Goal: Information Seeking & Learning: Learn about a topic

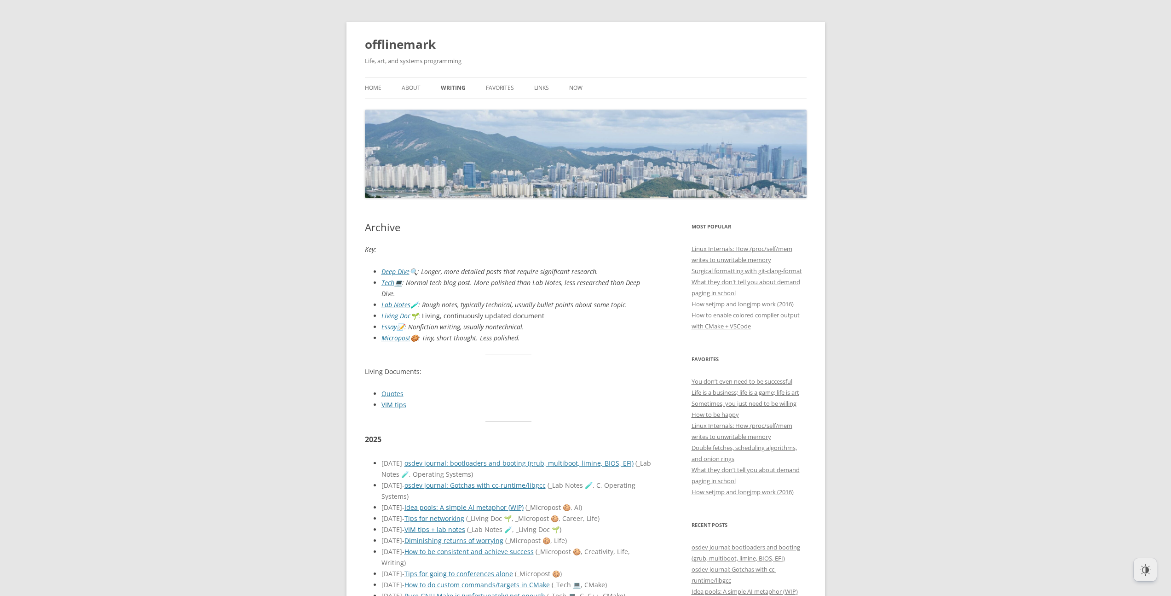
scroll to position [1418, 0]
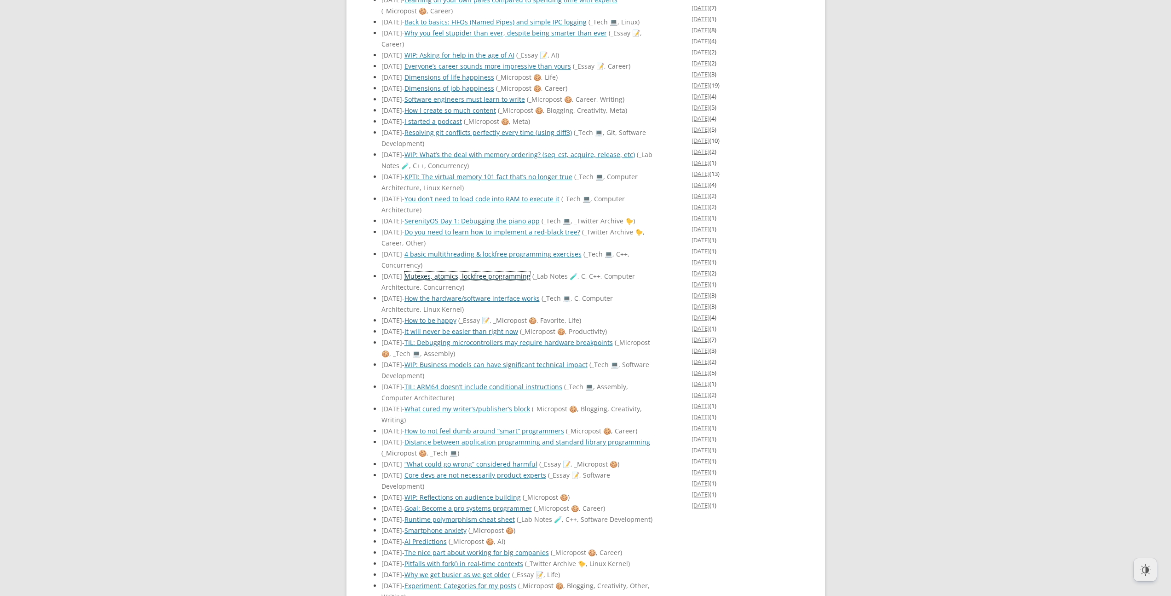
click at [461, 280] on link "Mutexes, atomics, lockfree programming" at bounding box center [468, 276] width 126 height 9
click at [510, 159] on link "WIP: What’s the deal with memory ordering? (seq_cst, acquire, release, etc)" at bounding box center [520, 154] width 231 height 9
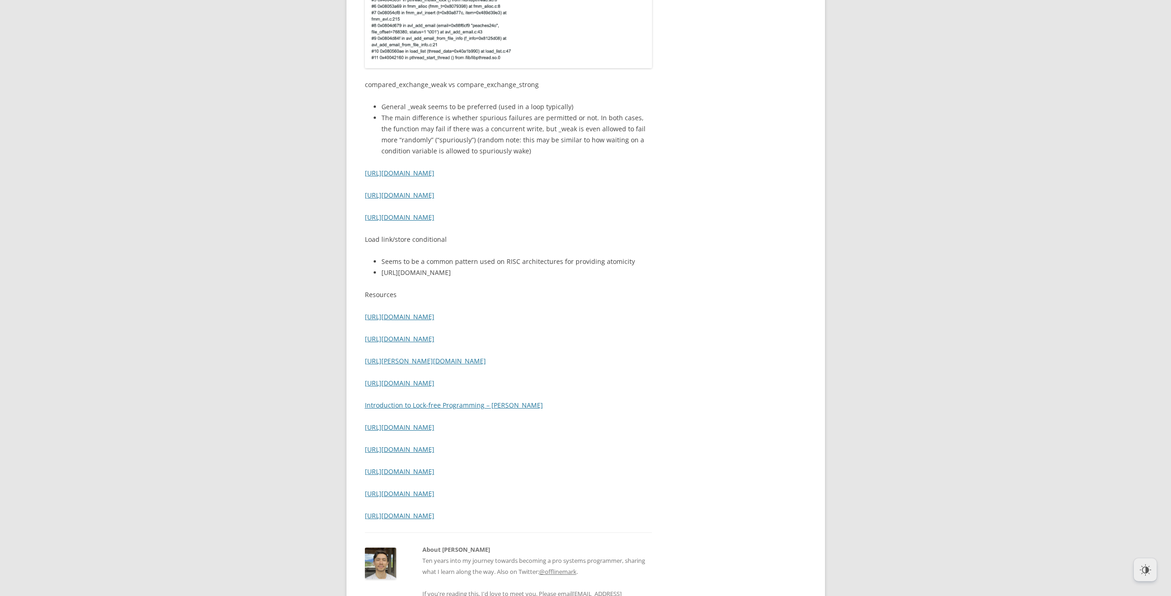
scroll to position [2517, 0]
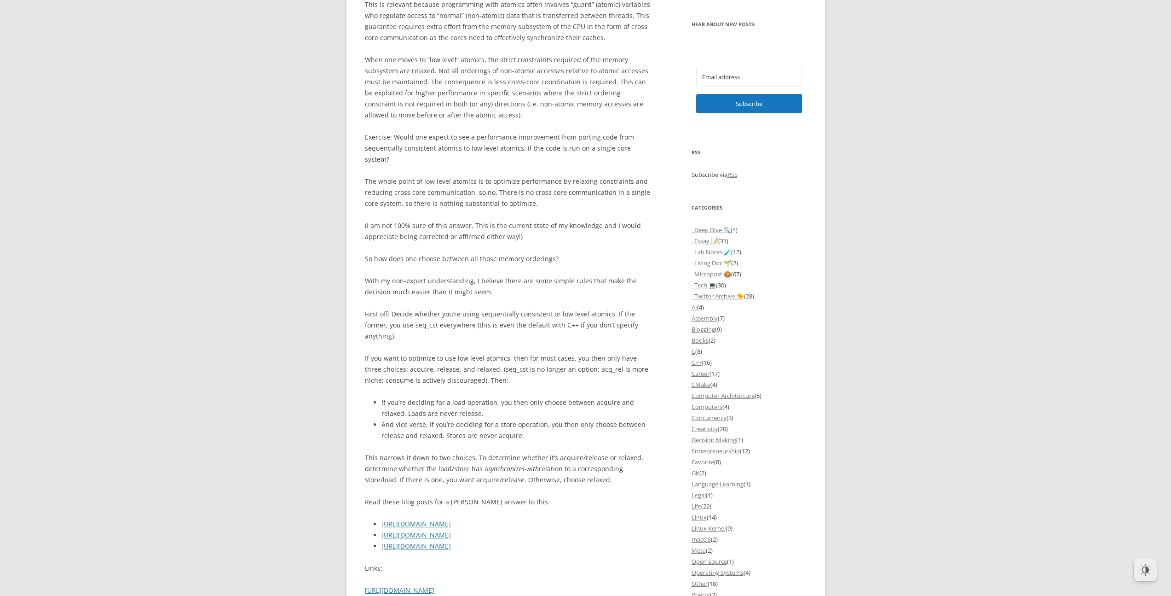
scroll to position [628, 0]
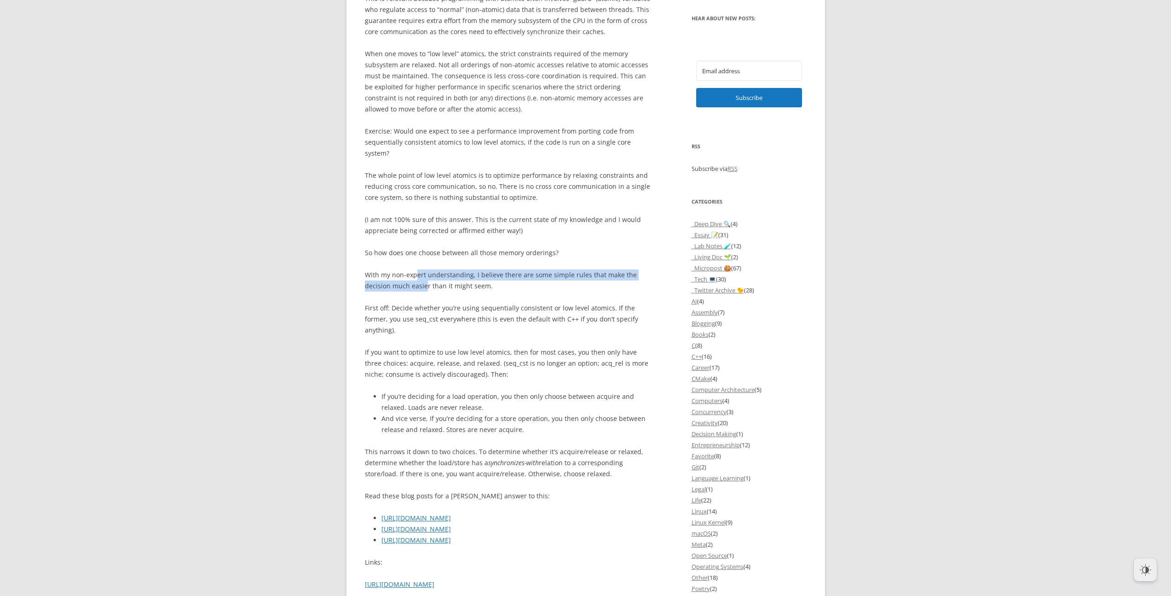
drag, startPoint x: 416, startPoint y: 265, endPoint x: 424, endPoint y: 273, distance: 12.0
click at [424, 273] on p "With my non-expert understanding, I believe there are some simple rules that ma…" at bounding box center [509, 280] width 288 height 22
click at [425, 274] on p "With my non-expert understanding, I believe there are some simple rules that ma…" at bounding box center [509, 280] width 288 height 22
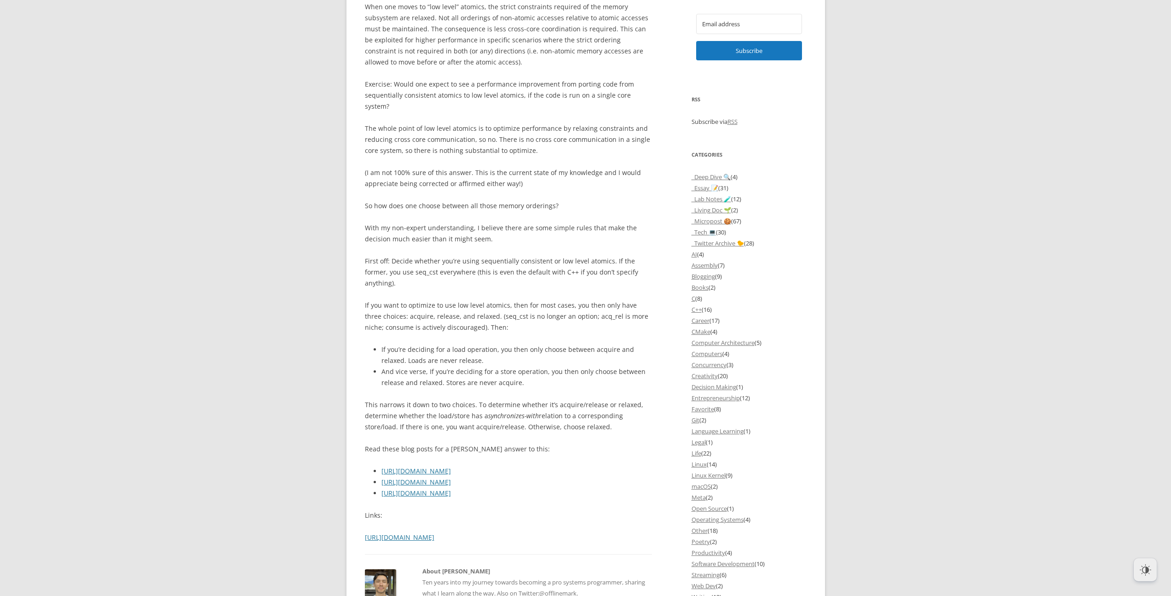
scroll to position [676, 0]
drag, startPoint x: 477, startPoint y: 285, endPoint x: 442, endPoint y: 295, distance: 36.5
click at [442, 299] on p "If you want to optimize to use low level atomics, then for most cases, you then…" at bounding box center [509, 315] width 288 height 33
click at [471, 299] on p "If you want to optimize to use low level atomics, then for most cases, you then…" at bounding box center [509, 315] width 288 height 33
drag, startPoint x: 451, startPoint y: 293, endPoint x: 507, endPoint y: 295, distance: 55.7
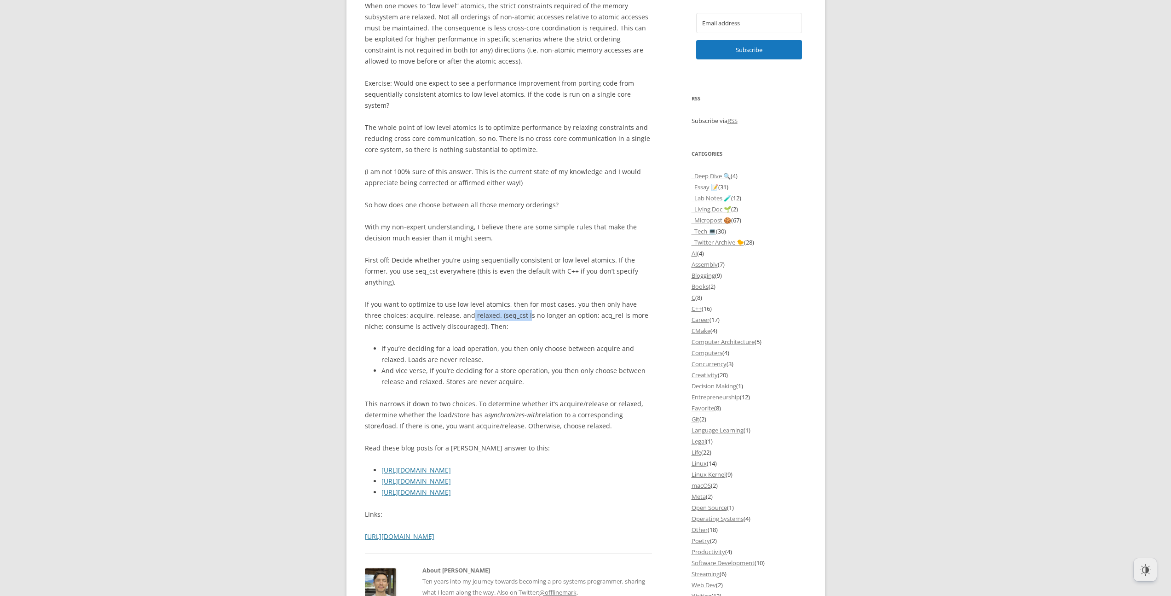
click at [507, 299] on p "If you want to optimize to use low level atomics, then for most cases, you then…" at bounding box center [509, 315] width 288 height 33
click at [490, 299] on p "If you want to optimize to use low level atomics, then for most cases, you then…" at bounding box center [509, 315] width 288 height 33
drag, startPoint x: 490, startPoint y: 294, endPoint x: 555, endPoint y: 295, distance: 65.8
click at [555, 299] on p "If you want to optimize to use low level atomics, then for most cases, you then…" at bounding box center [509, 315] width 288 height 33
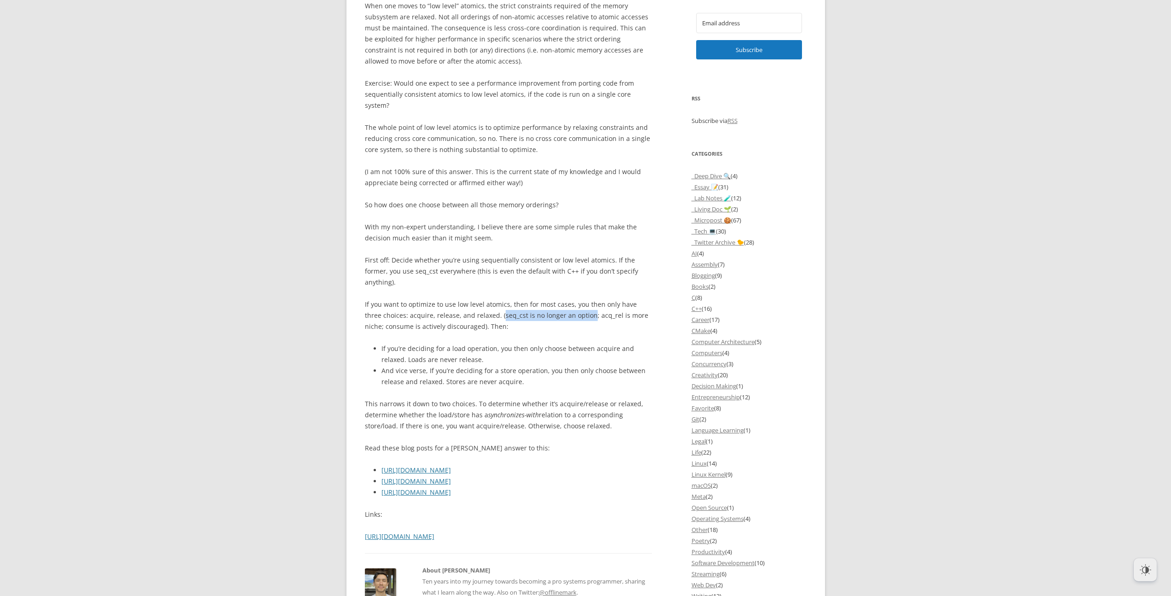
click at [556, 299] on p "If you want to optimize to use low level atomics, then for most cases, you then…" at bounding box center [509, 315] width 288 height 33
click at [379, 305] on p "If you want to optimize to use low level atomics, then for most cases, you then…" at bounding box center [509, 315] width 288 height 33
drag, startPoint x: 379, startPoint y: 305, endPoint x: 433, endPoint y: 306, distance: 53.8
click at [424, 306] on p "If you want to optimize to use low level atomics, then for most cases, you then…" at bounding box center [509, 315] width 288 height 33
click at [433, 306] on p "If you want to optimize to use low level atomics, then for most cases, you then…" at bounding box center [509, 315] width 288 height 33
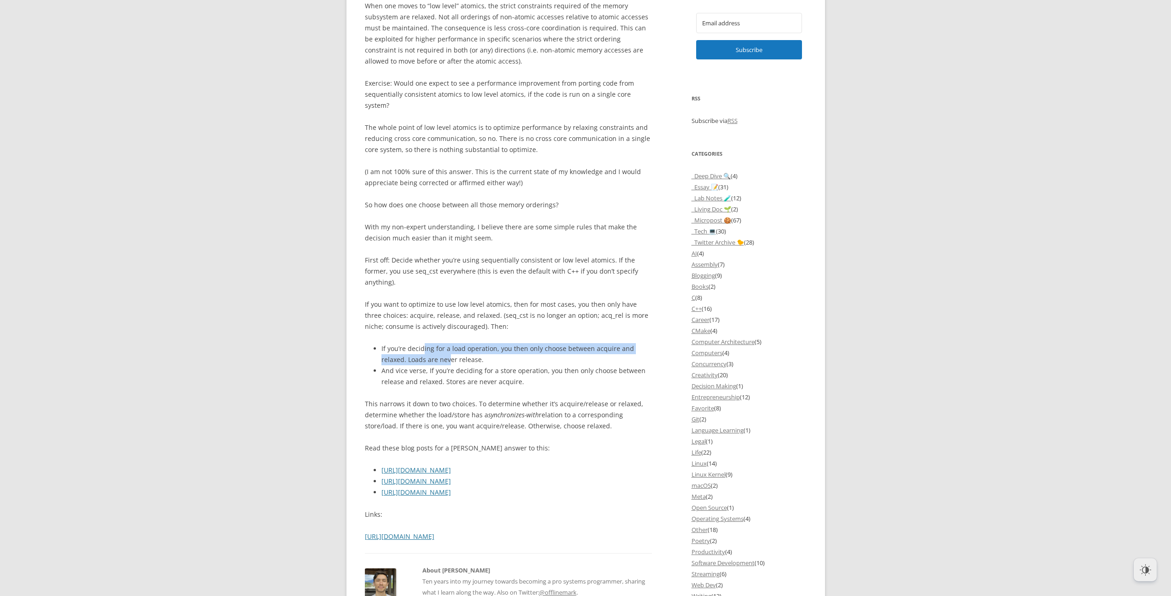
drag, startPoint x: 422, startPoint y: 332, endPoint x: 435, endPoint y: 337, distance: 14.1
click at [422, 343] on li "If you’re deciding for a load operation, you then only choose between acquire a…" at bounding box center [517, 354] width 271 height 22
click at [435, 343] on li "If you’re deciding for a load operation, you then only choose between acquire a…" at bounding box center [517, 354] width 271 height 22
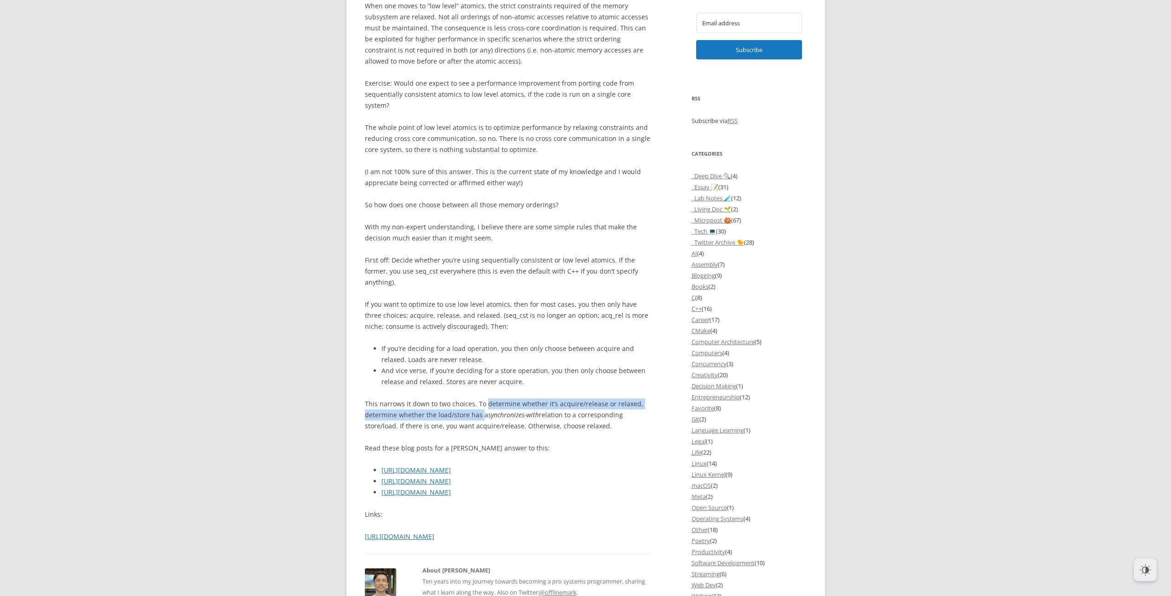
drag, startPoint x: 485, startPoint y: 381, endPoint x: 493, endPoint y: 394, distance: 16.0
click at [482, 398] on p "This narrows it down to two choices. To determine whether it’s acquire/release …" at bounding box center [509, 414] width 288 height 33
click at [535, 410] on em "synchronizes-with" at bounding box center [513, 414] width 51 height 9
click at [492, 410] on em "synchronizes-with" at bounding box center [513, 414] width 51 height 9
drag, startPoint x: 492, startPoint y: 393, endPoint x: 443, endPoint y: 395, distance: 49.3
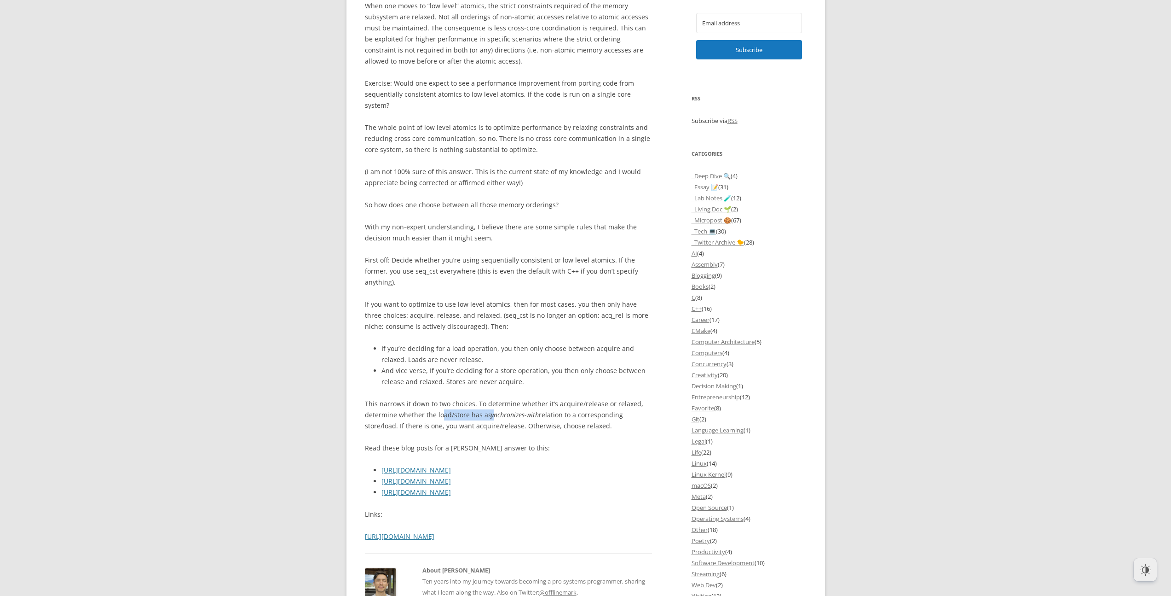
click at [443, 398] on p "This narrows it down to two choices. To determine whether it’s acquire/release …" at bounding box center [509, 414] width 288 height 33
click at [331, 403] on body "offlinemark Life, art, and systems programming Menu Skip to content Home About …" at bounding box center [585, 332] width 1171 height 1973
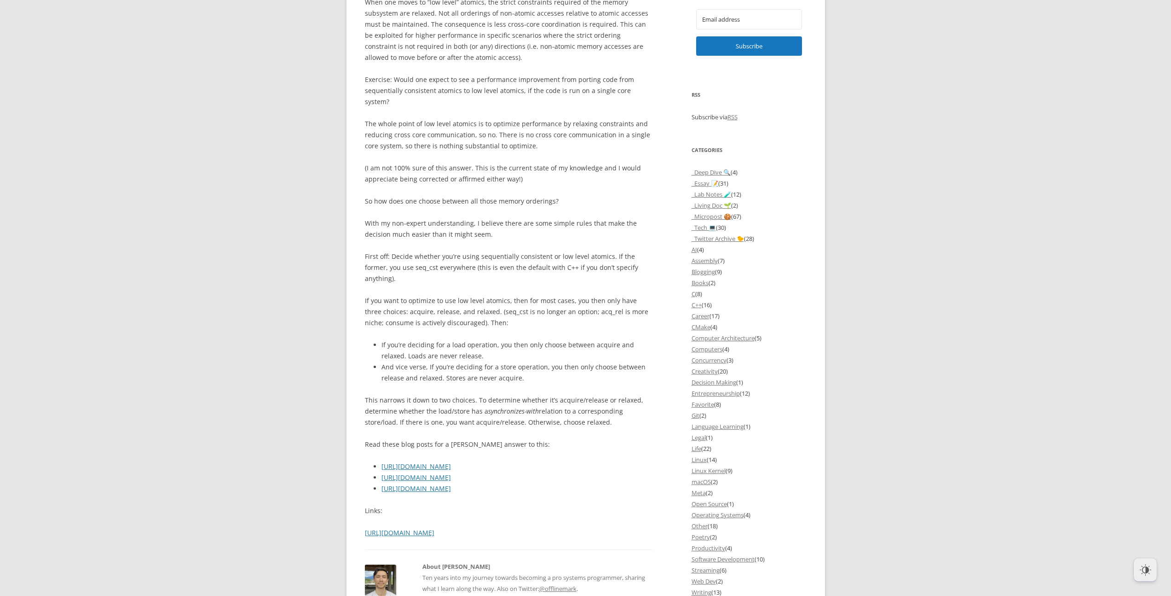
scroll to position [681, 0]
click at [331, 403] on body "offlinemark Life, art, and systems programming Menu Skip to content Home About …" at bounding box center [585, 327] width 1171 height 1973
